Goal: Task Accomplishment & Management: Manage account settings

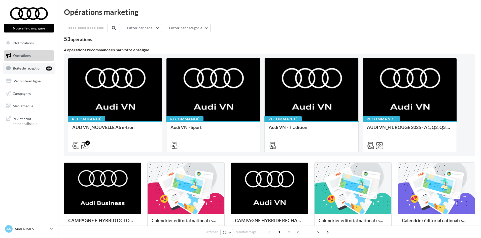
click at [33, 69] on span "Boîte de réception" at bounding box center [27, 68] width 29 height 4
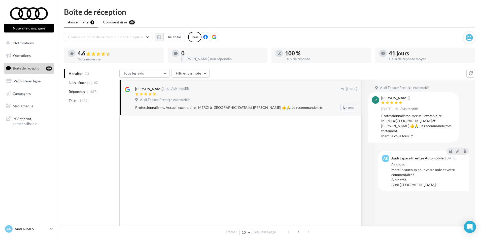
click at [230, 106] on div "Professionnalisme. Accueil exemplaire : MERCI à [GEOGRAPHIC_DATA] et [PERSON_NA…" at bounding box center [229, 107] width 189 height 5
click at [97, 84] on span "(0)" at bounding box center [96, 83] width 4 height 4
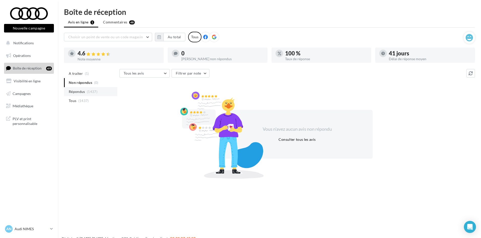
click at [84, 90] on span "Répondus" at bounding box center [77, 91] width 16 height 5
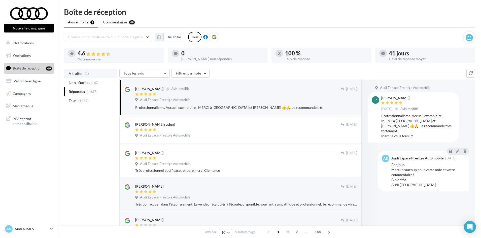
click at [82, 75] on li "A traiter (1)" at bounding box center [90, 73] width 53 height 9
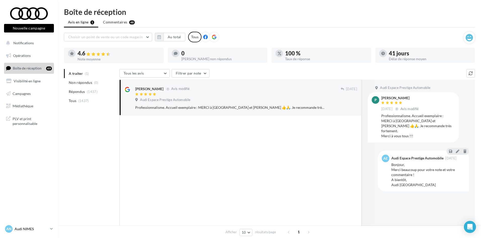
click at [46, 229] on p "Audi NIMES" at bounding box center [31, 228] width 33 height 5
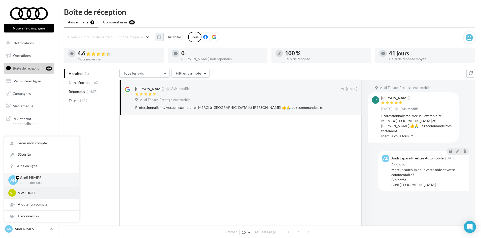
click at [33, 195] on p "VW LUNEL" at bounding box center [45, 192] width 55 height 5
click at [30, 193] on p "VW LUNEL" at bounding box center [45, 192] width 55 height 5
